Goal: Information Seeking & Learning: Find specific fact

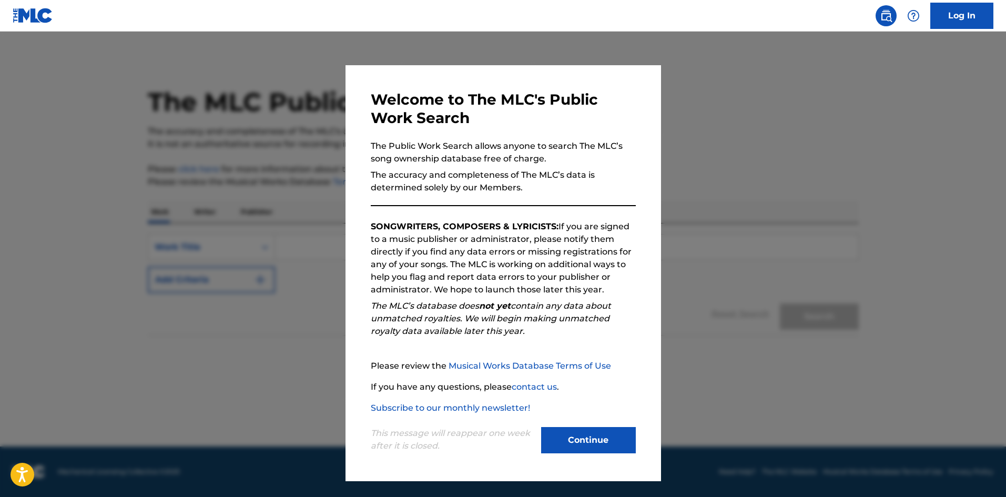
click at [584, 438] on button "Continue" at bounding box center [588, 440] width 95 height 26
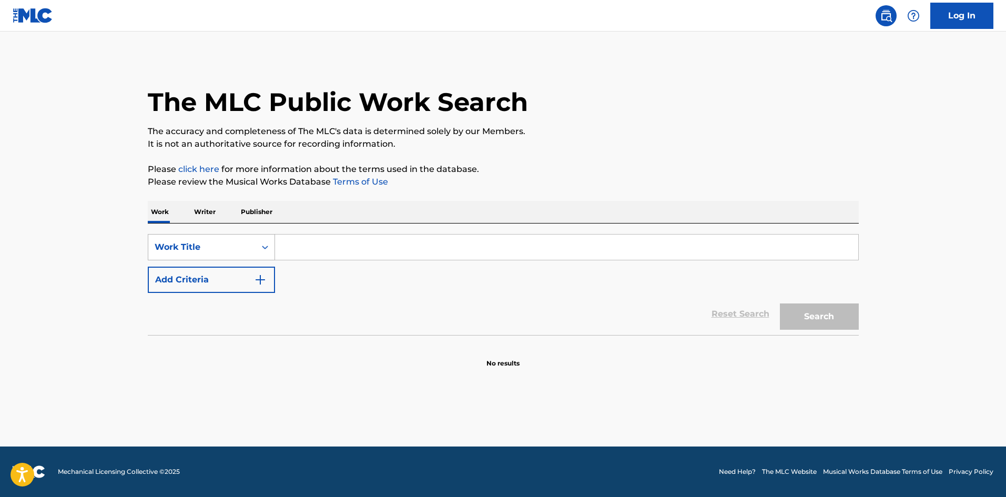
click at [195, 247] on div "Work Title" at bounding box center [202, 247] width 95 height 13
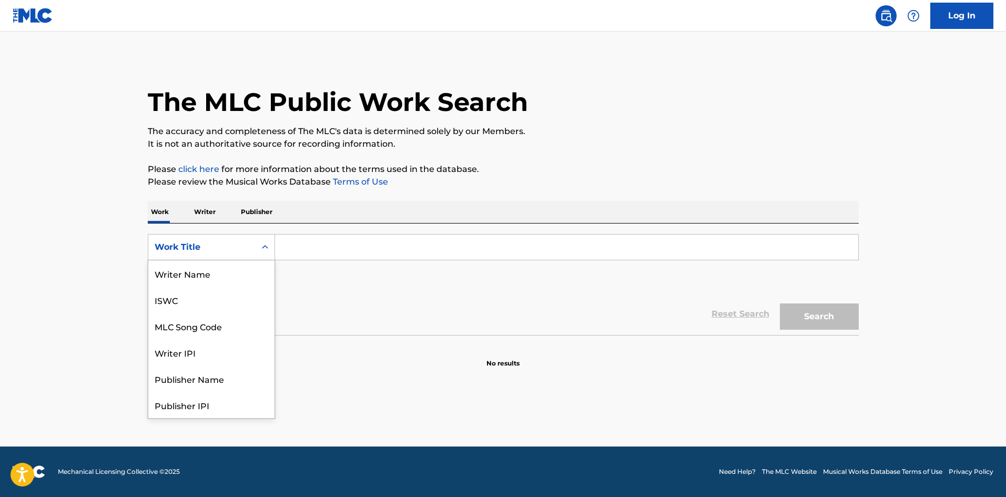
scroll to position [53, 0]
drag, startPoint x: 220, startPoint y: 331, endPoint x: 316, endPoint y: 263, distance: 117.2
click at [221, 330] on div "Publisher Name" at bounding box center [211, 326] width 126 height 26
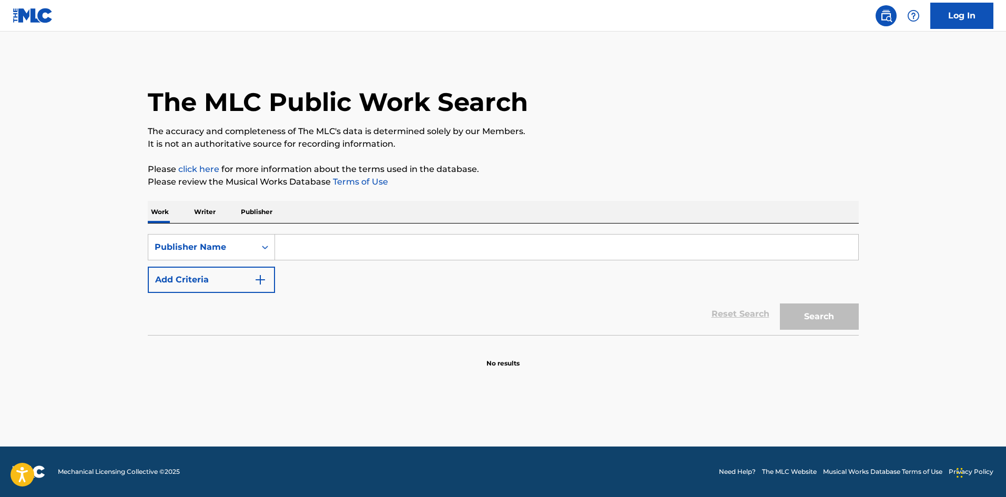
click at [368, 233] on div "SearchWithCriteriaa4adbe82-6b3f-4c19-8a05-5ccbdd9d0899 Publisher Name Add Crite…" at bounding box center [503, 280] width 711 height 112
click at [354, 248] on input "Search Form" at bounding box center [566, 247] width 583 height 25
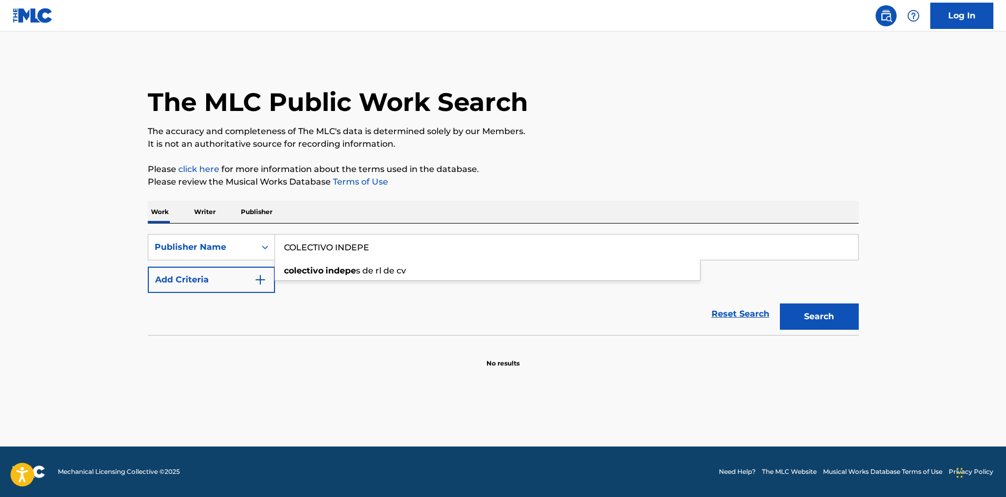
type input "COLECTIVO INDEPE"
click at [780, 304] on button "Search" at bounding box center [819, 317] width 79 height 26
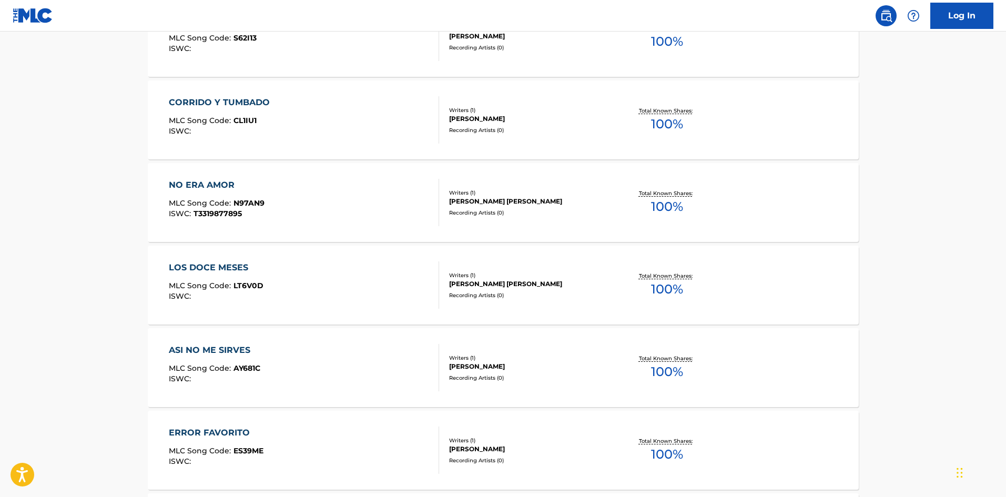
scroll to position [95, 0]
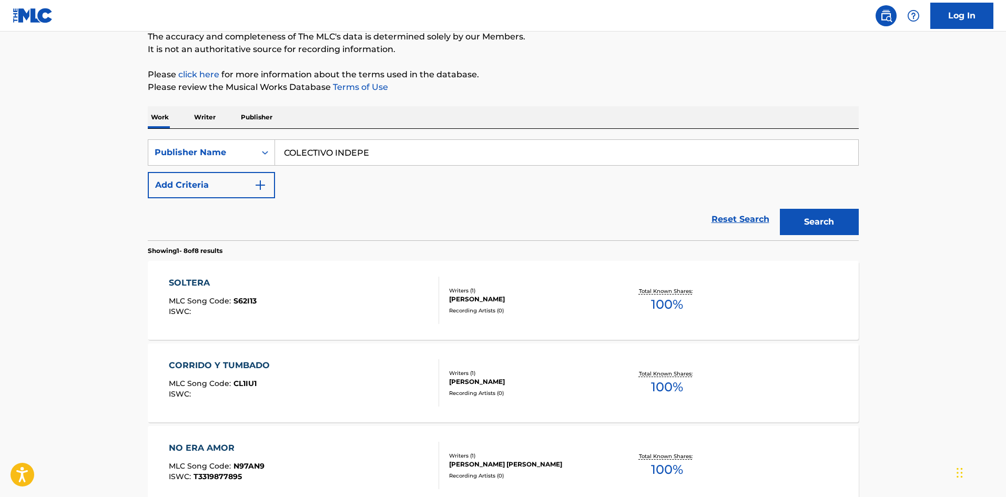
click at [245, 286] on div "SOLTERA" at bounding box center [213, 283] width 88 height 13
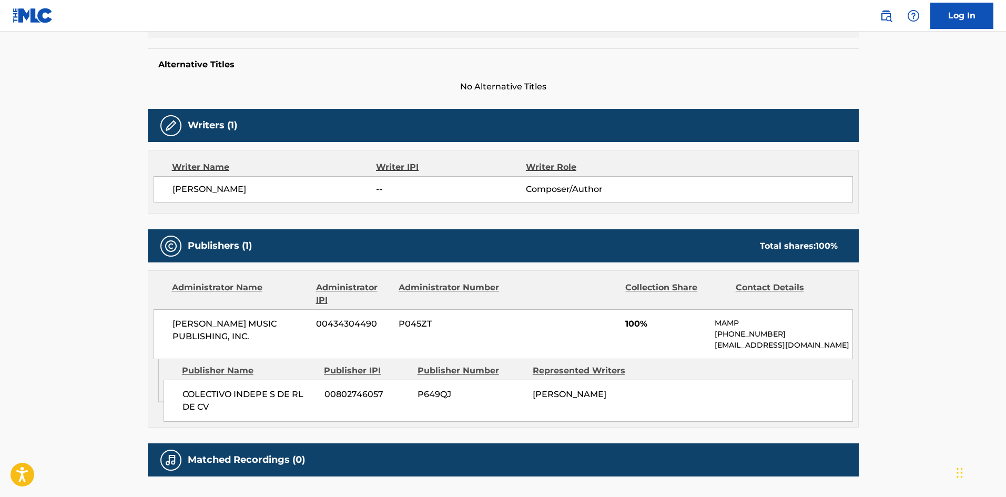
scroll to position [263, 0]
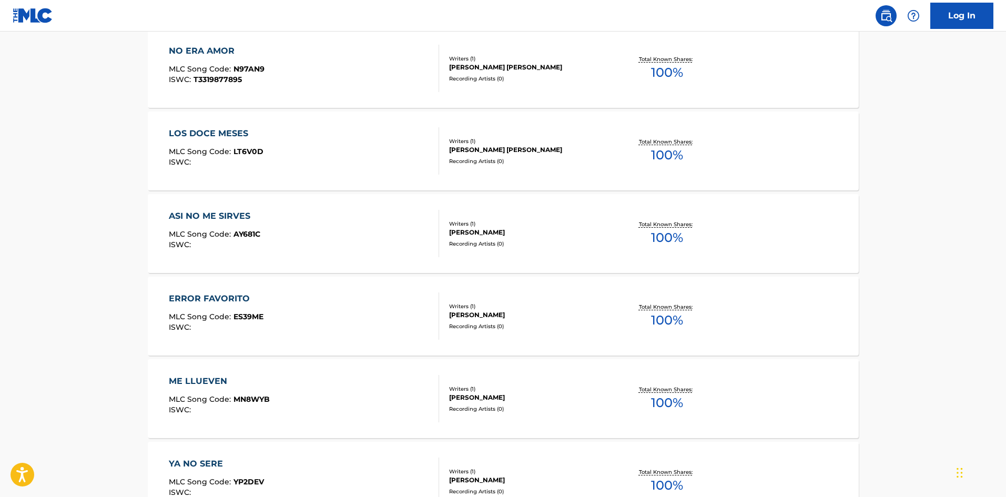
scroll to position [473, 0]
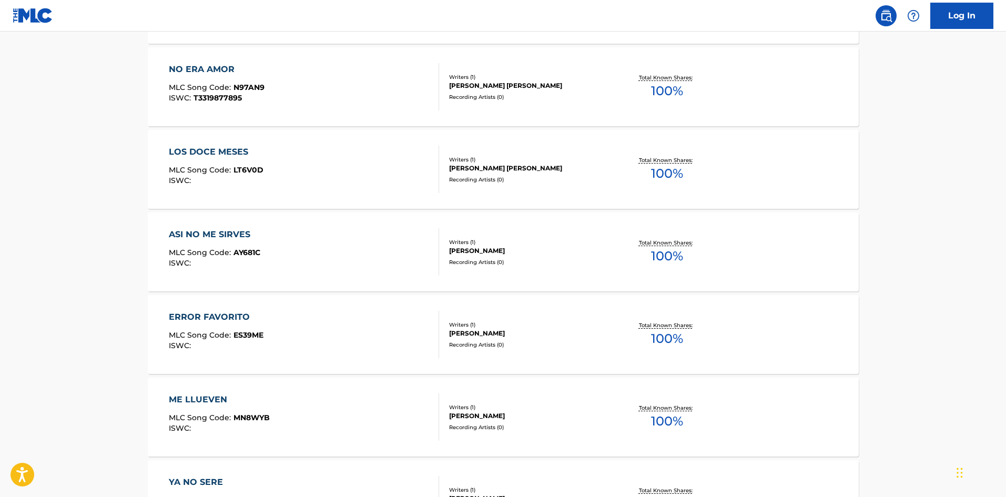
click at [542, 156] on div "Writers ( 1 )" at bounding box center [528, 160] width 159 height 8
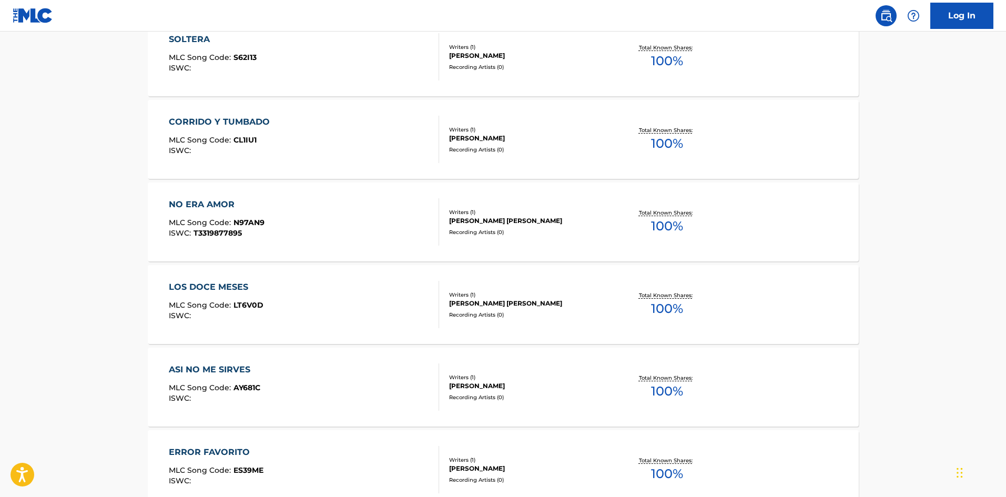
scroll to position [368, 0]
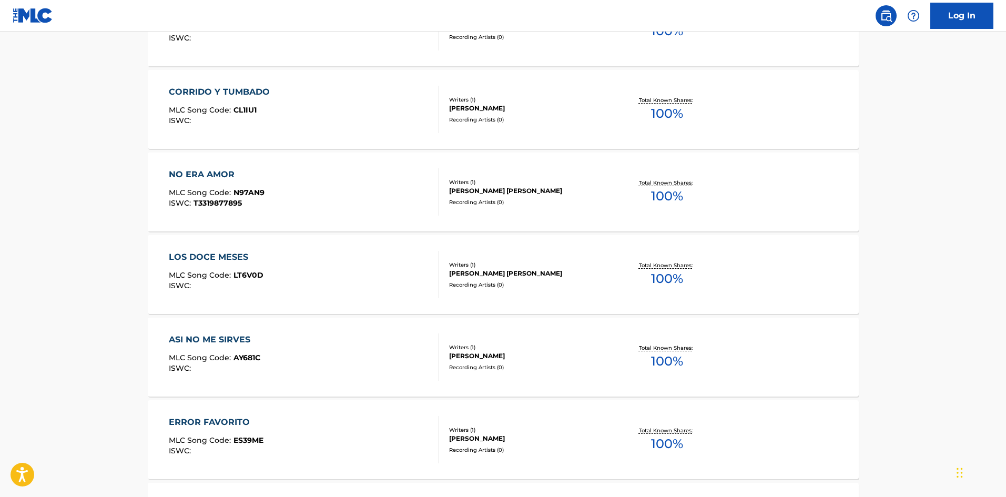
click at [515, 187] on div "[PERSON_NAME] [PERSON_NAME]" at bounding box center [528, 190] width 159 height 9
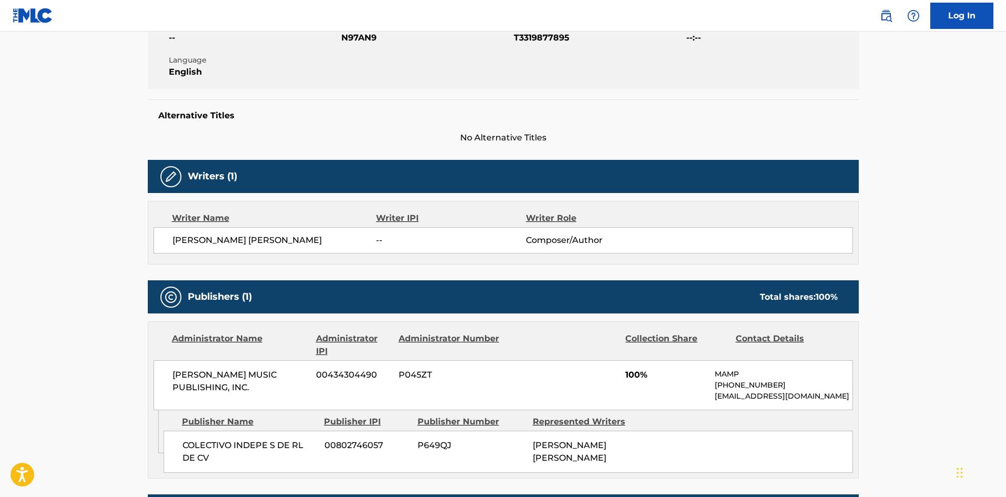
scroll to position [352, 0]
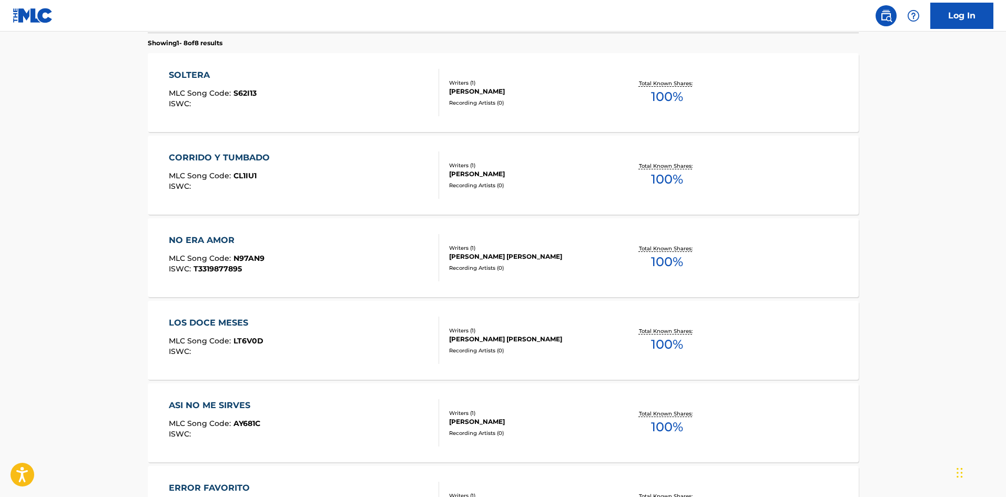
scroll to position [358, 0]
